Goal: Transaction & Acquisition: Register for event/course

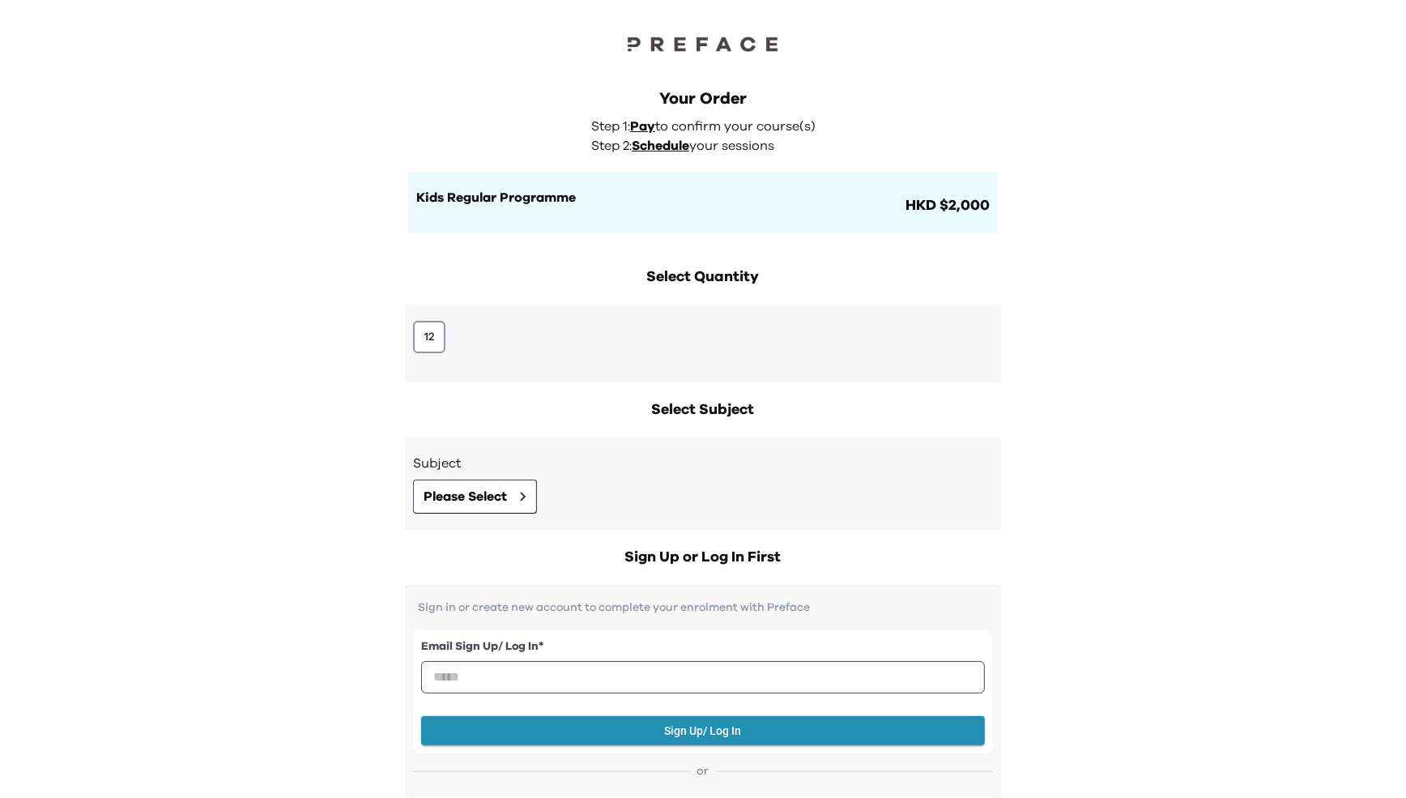
click at [887, 78] on div "Your Order Step 1: Pay to confirm your course(s) Step 2: Schedule your sessions…" at bounding box center [703, 144] width 622 height 178
click at [805, 36] on div at bounding box center [703, 27] width 1406 height 55
